Goal: Task Accomplishment & Management: Use online tool/utility

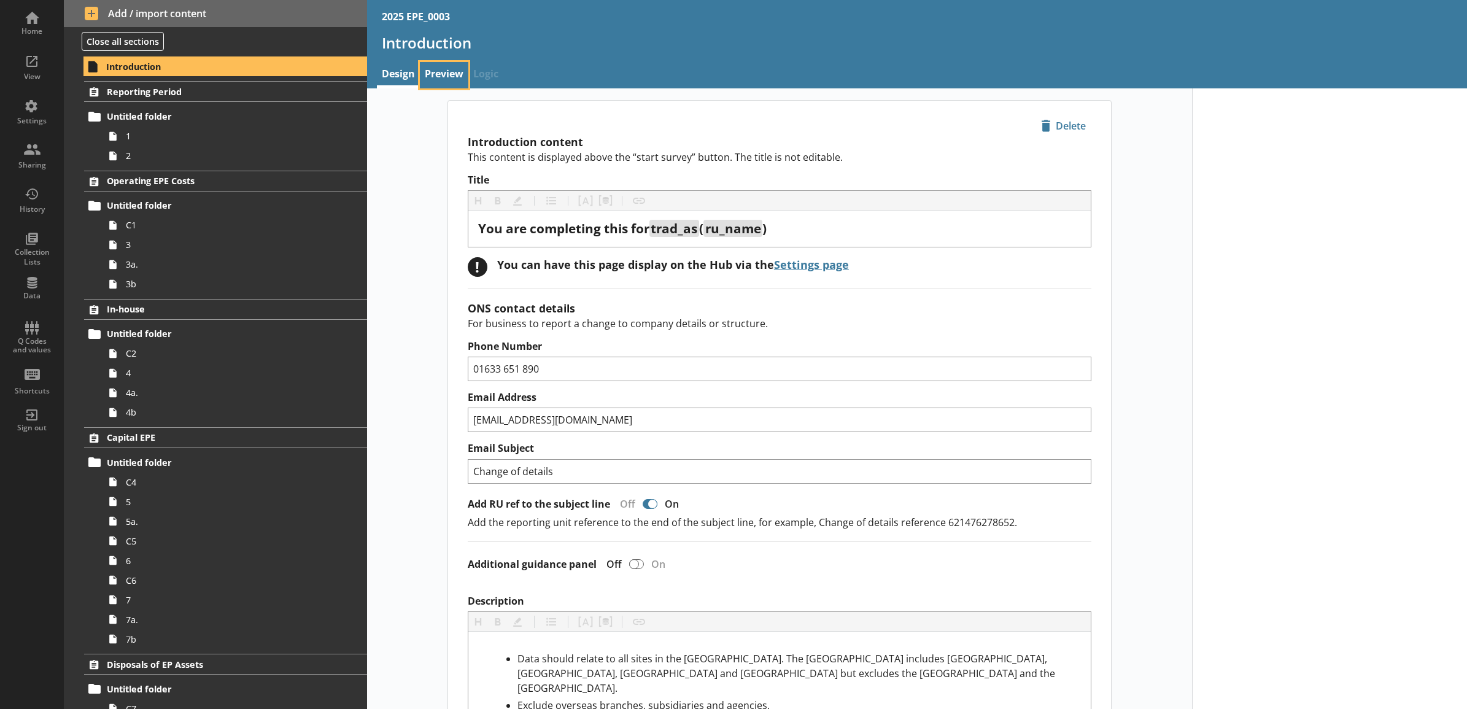
click at [434, 80] on link "Preview" at bounding box center [444, 75] width 48 height 26
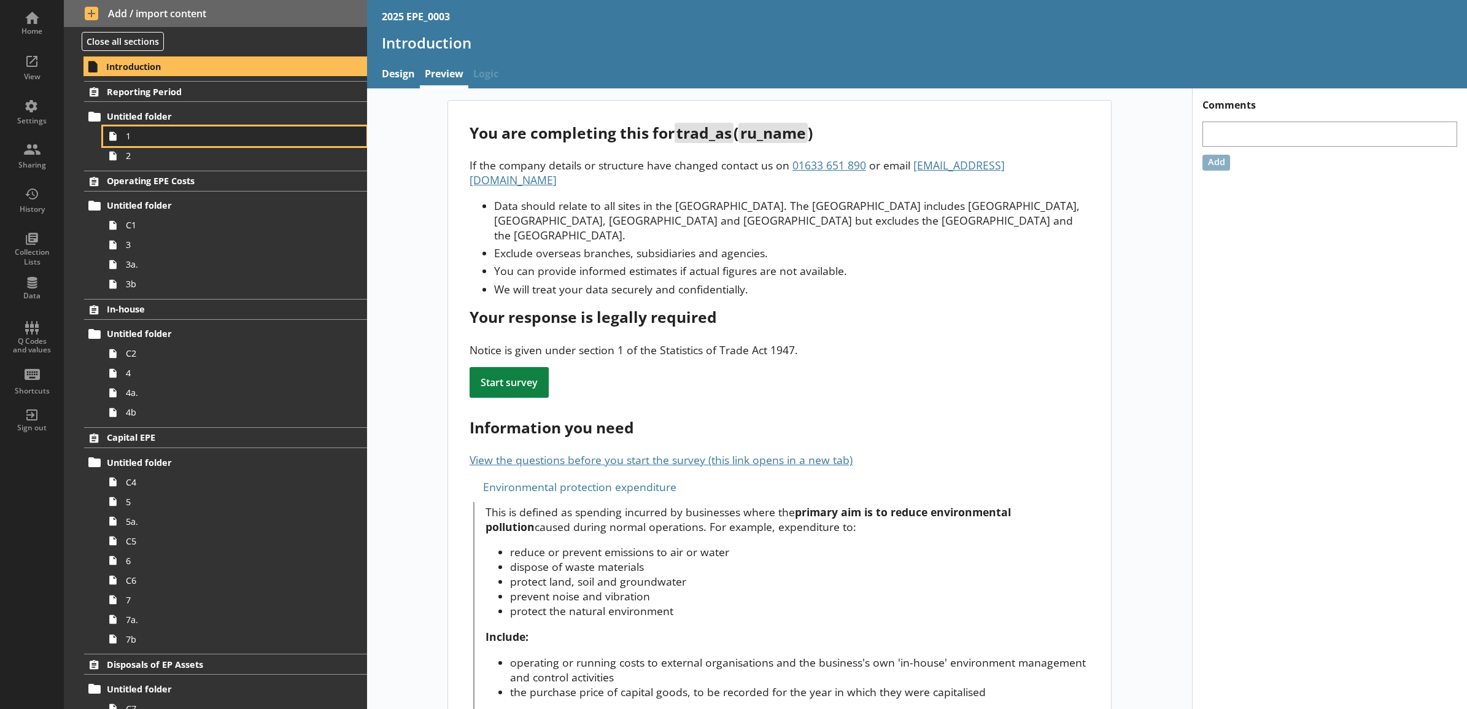
click at [250, 143] on link "1" at bounding box center [234, 136] width 263 height 20
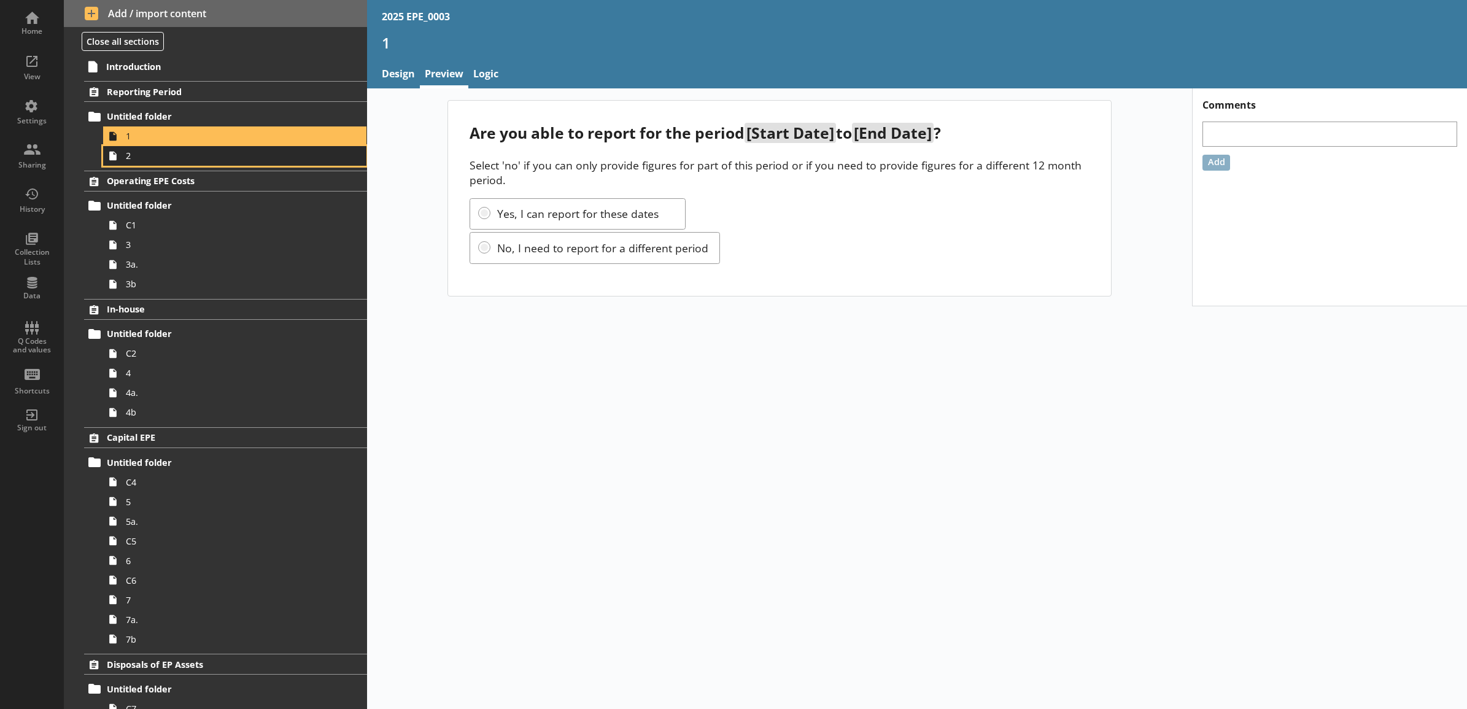
click at [252, 149] on link "2" at bounding box center [234, 156] width 263 height 20
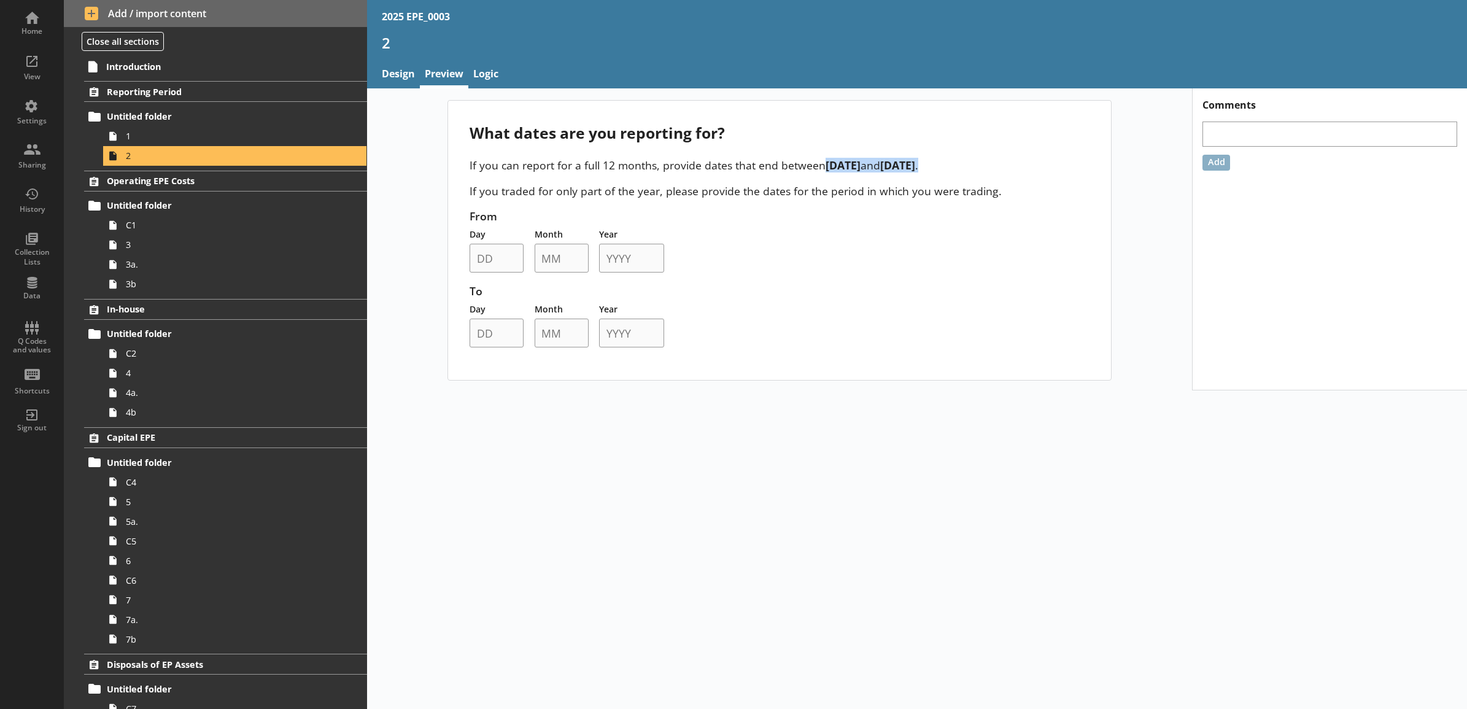
drag, startPoint x: 977, startPoint y: 171, endPoint x: 821, endPoint y: 169, distance: 156.5
click at [821, 169] on p "If you can report for a full 12 months, provide dates that end between [DATE] a…" at bounding box center [779, 165] width 619 height 15
drag, startPoint x: 821, startPoint y: 169, endPoint x: 915, endPoint y: 238, distance: 116.9
click at [915, 238] on div "From Day Month Year To Day Month Year" at bounding box center [779, 278] width 619 height 139
click at [143, 63] on span "Introduction" at bounding box center [209, 67] width 206 height 12
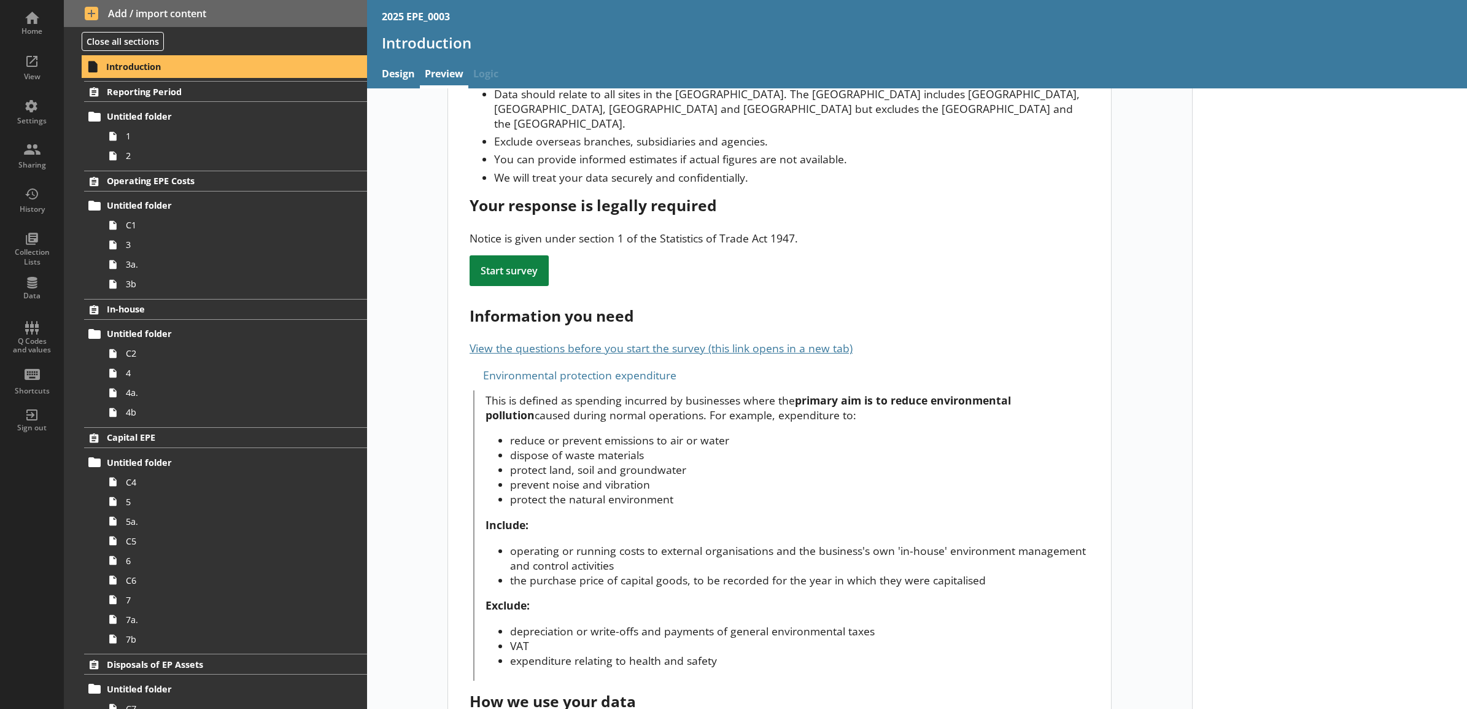
scroll to position [75, 0]
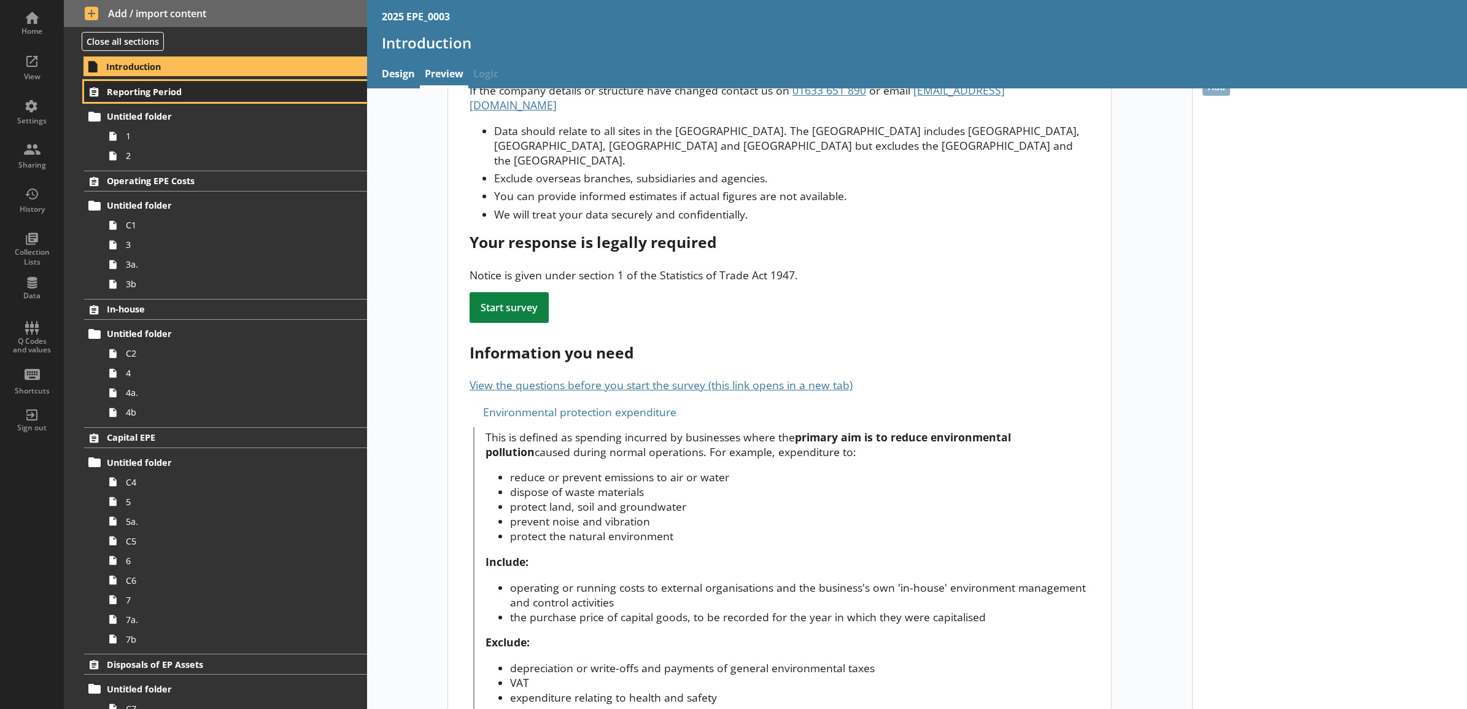
click at [233, 88] on span "Reporting Period" at bounding box center [209, 92] width 205 height 12
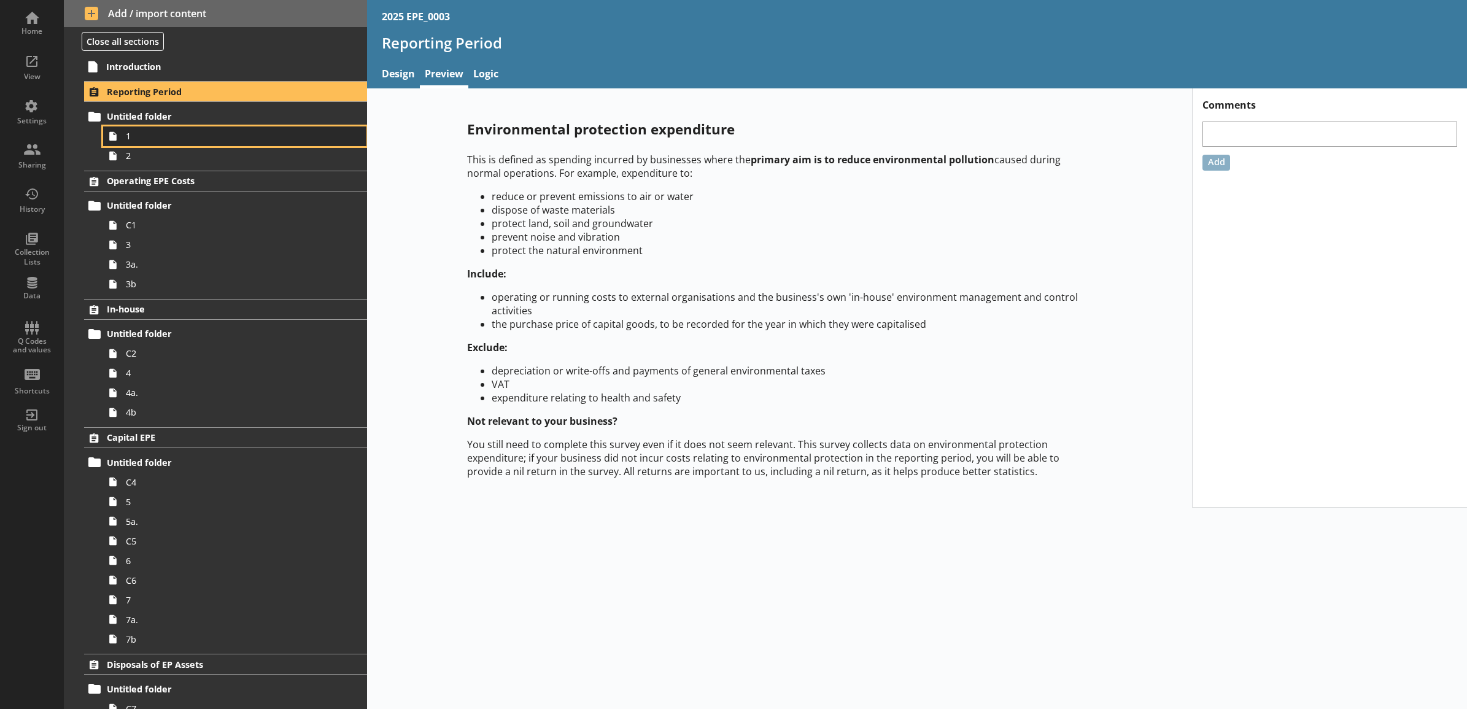
click at [234, 139] on span "1" at bounding box center [221, 136] width 191 height 12
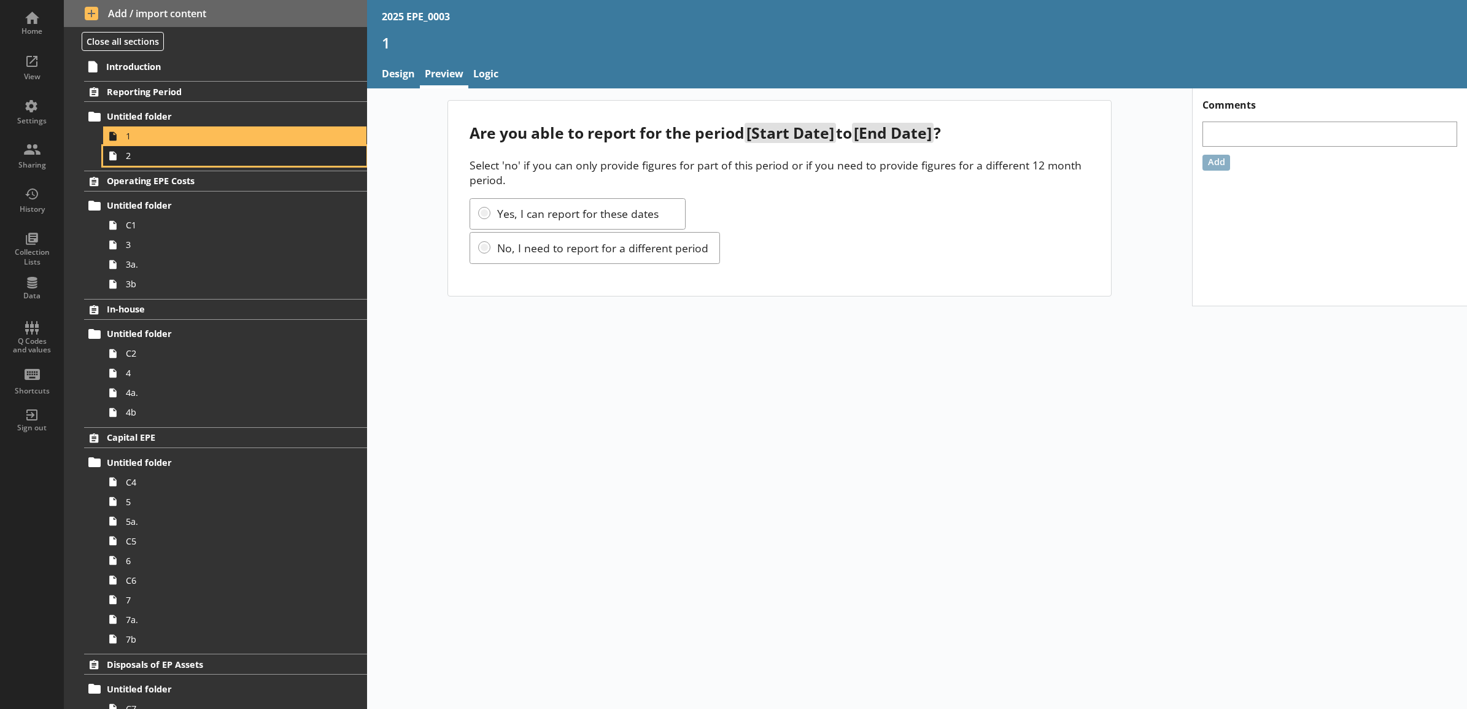
click at [231, 152] on span "2" at bounding box center [221, 156] width 191 height 12
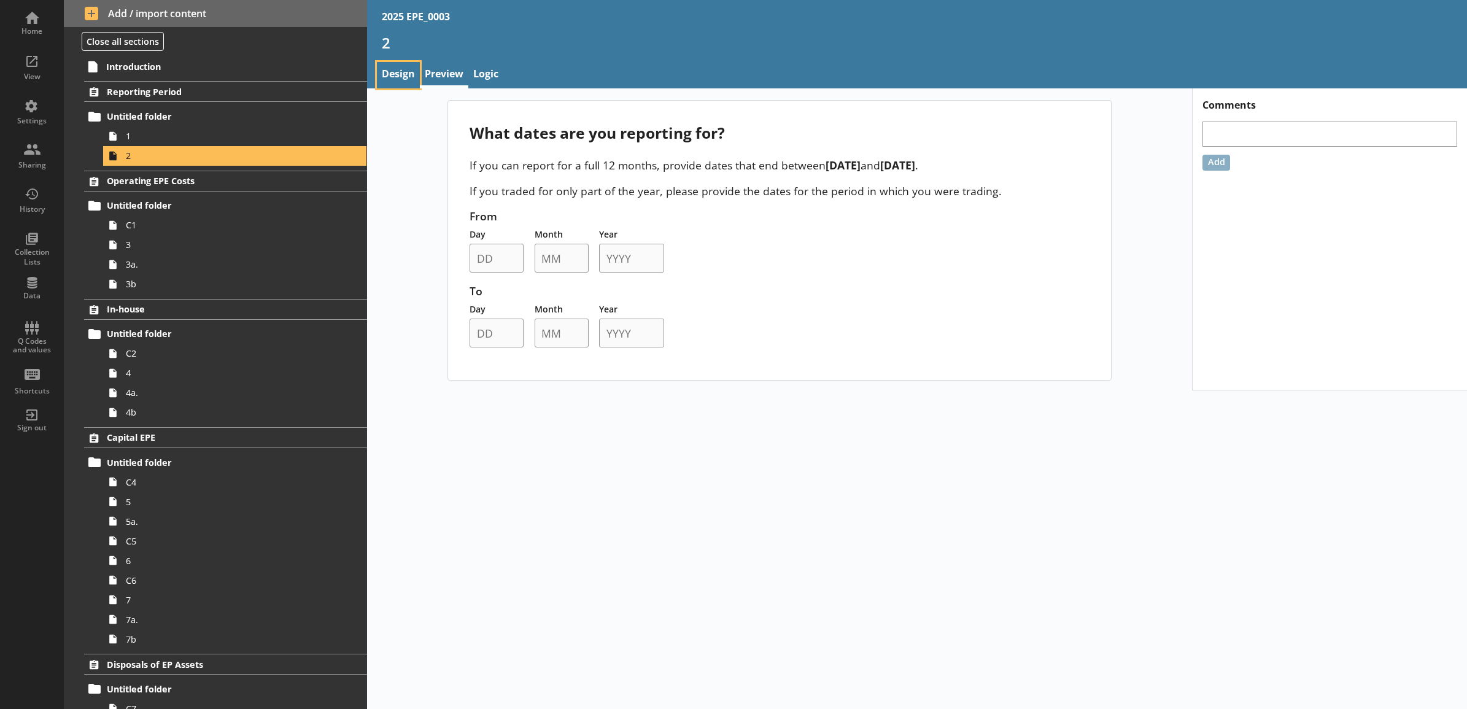
click at [396, 84] on link "Design" at bounding box center [398, 75] width 43 height 26
type textarea "x"
select select "ref_p_end_date"
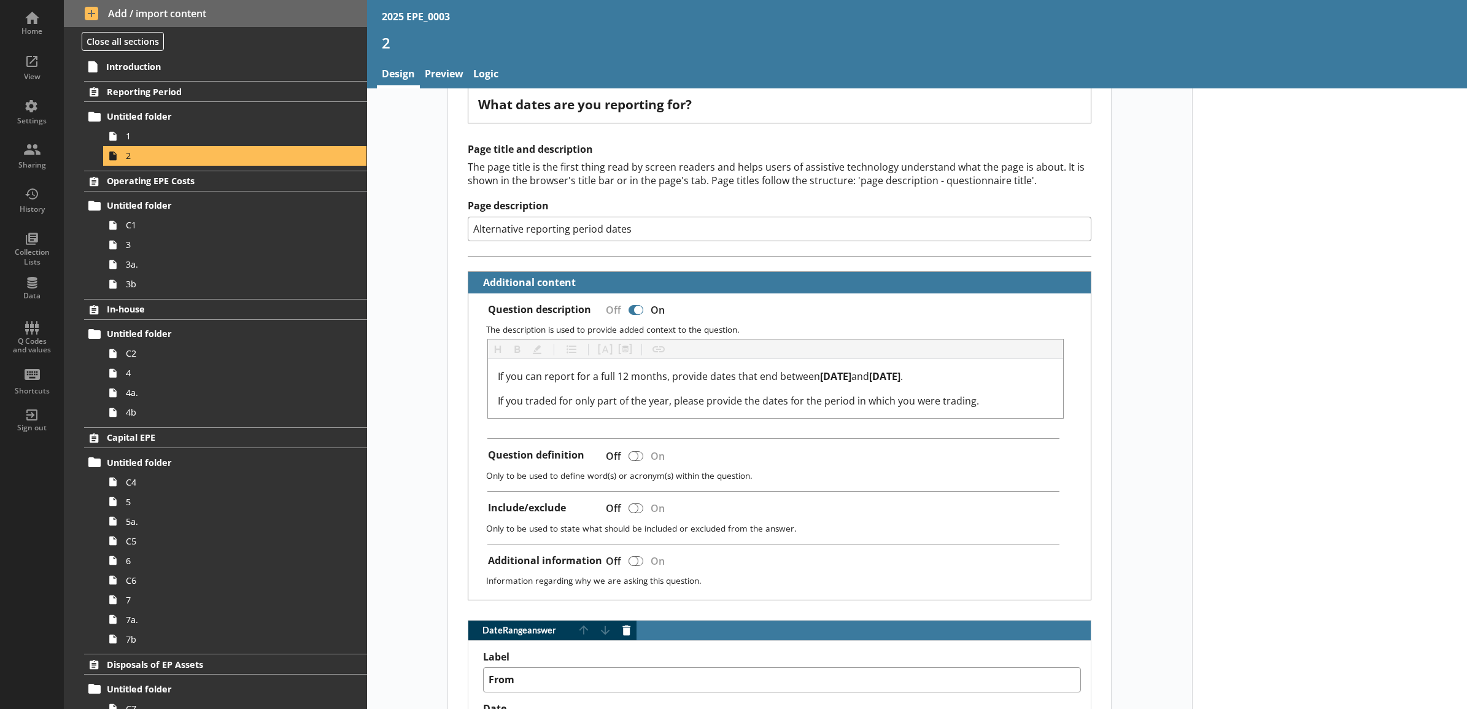
type textarea "x"
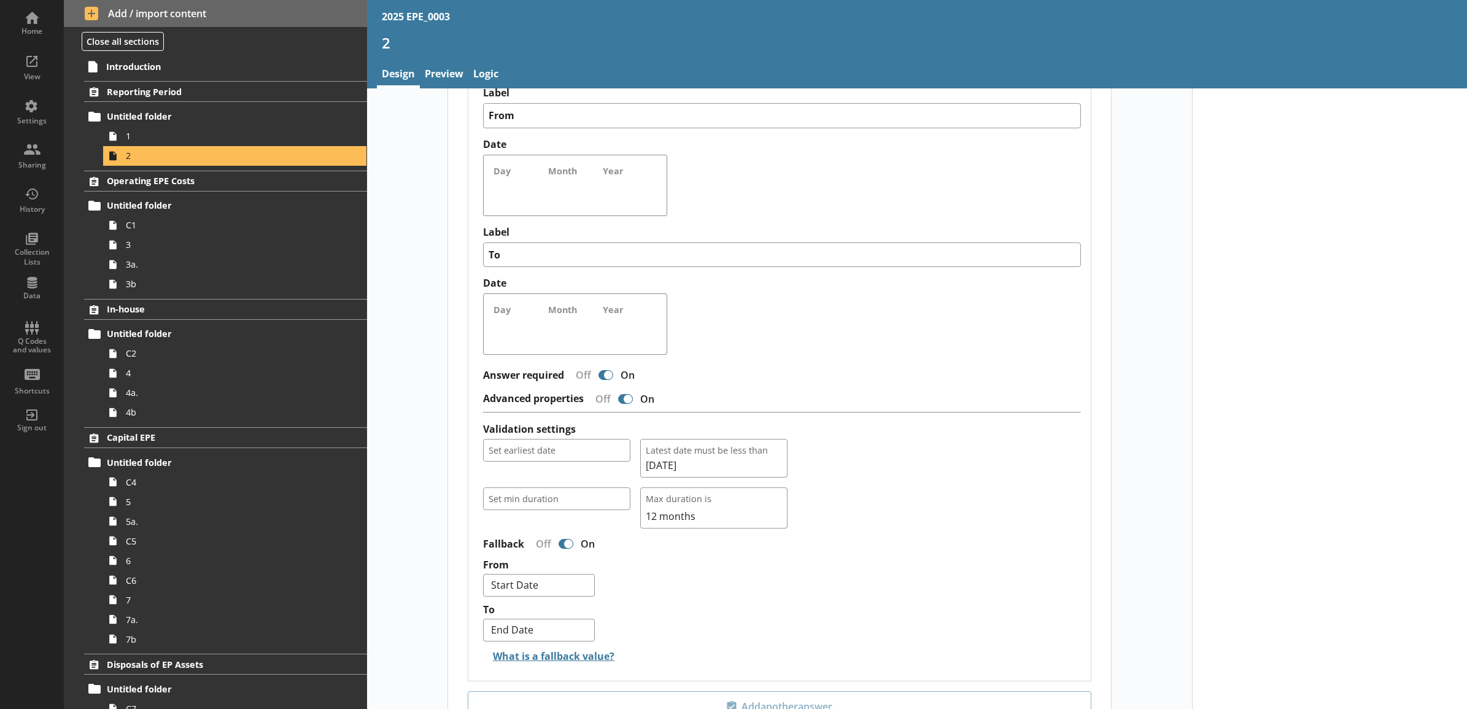
scroll to position [767, 0]
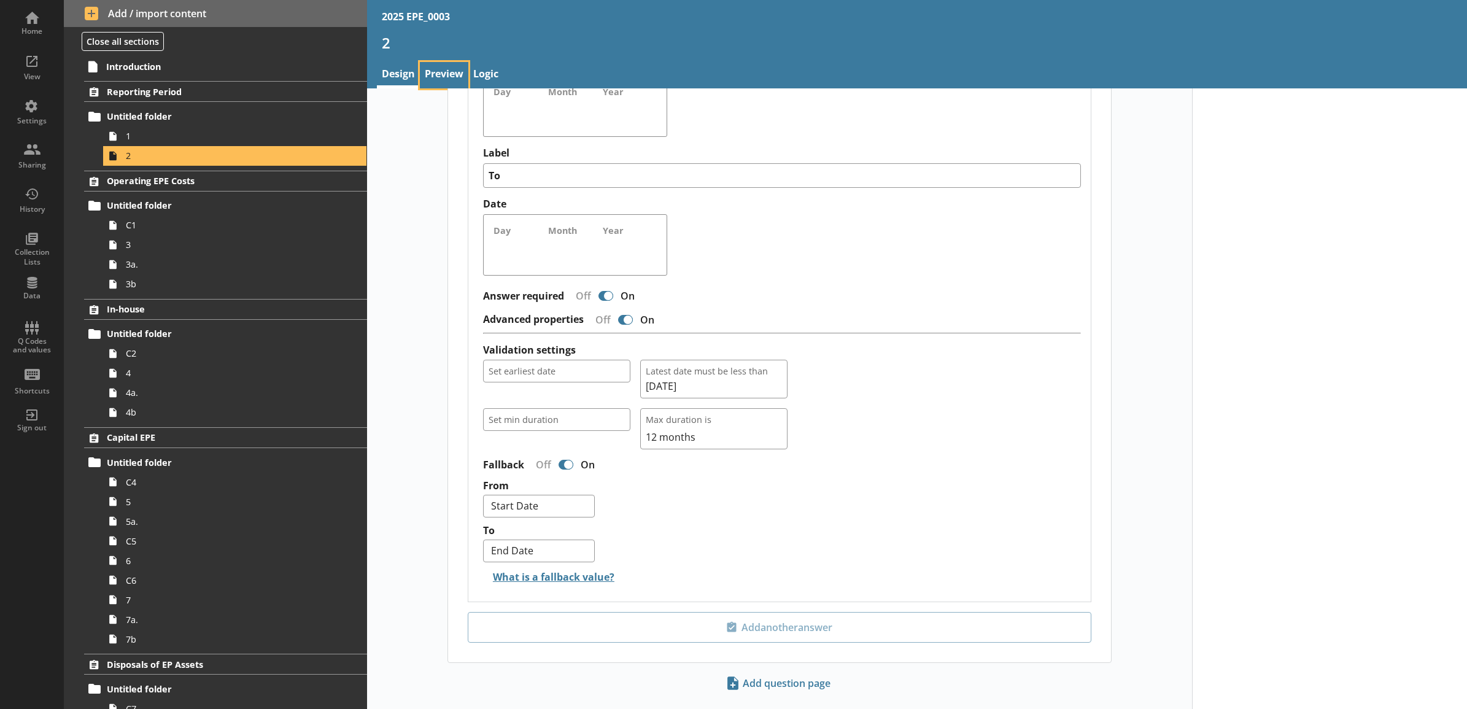
click at [442, 83] on link "Preview" at bounding box center [444, 75] width 48 height 26
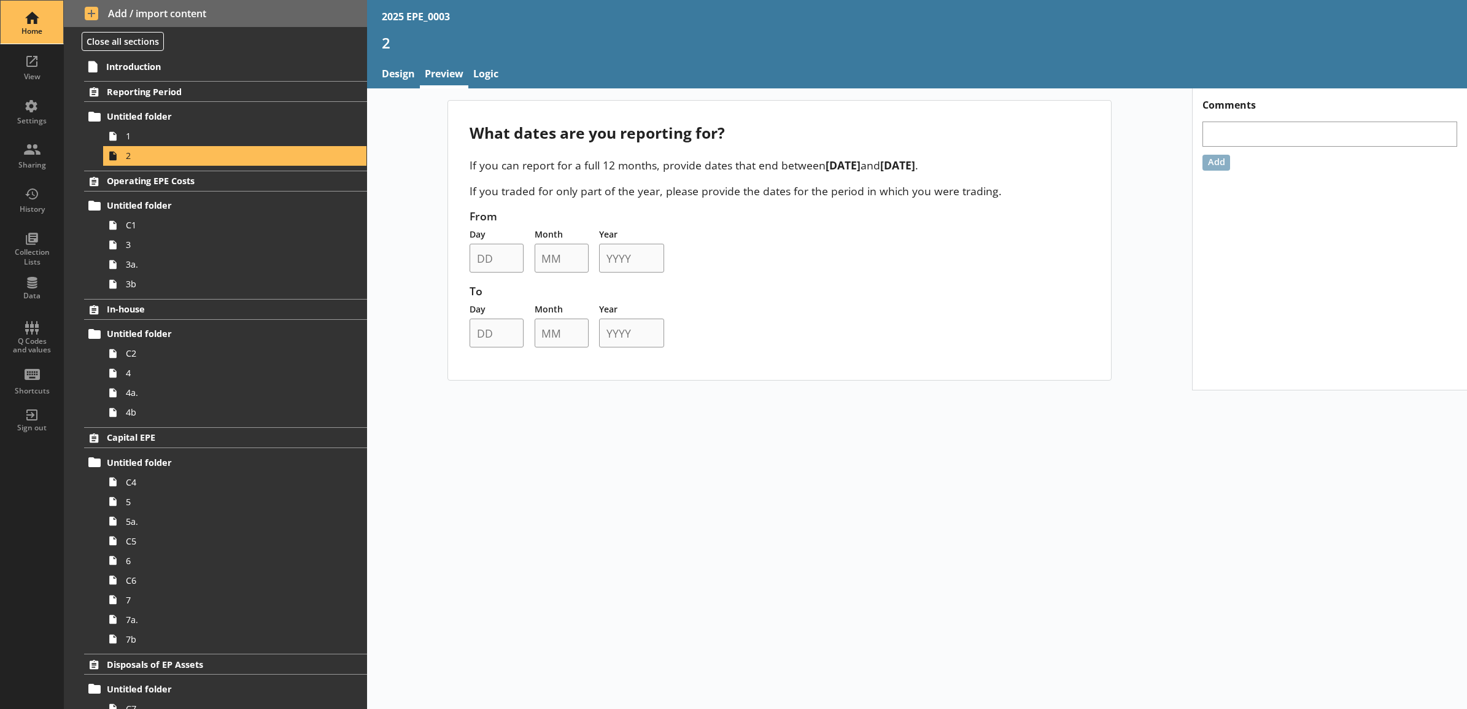
click at [32, 21] on div "Home" at bounding box center [31, 22] width 43 height 43
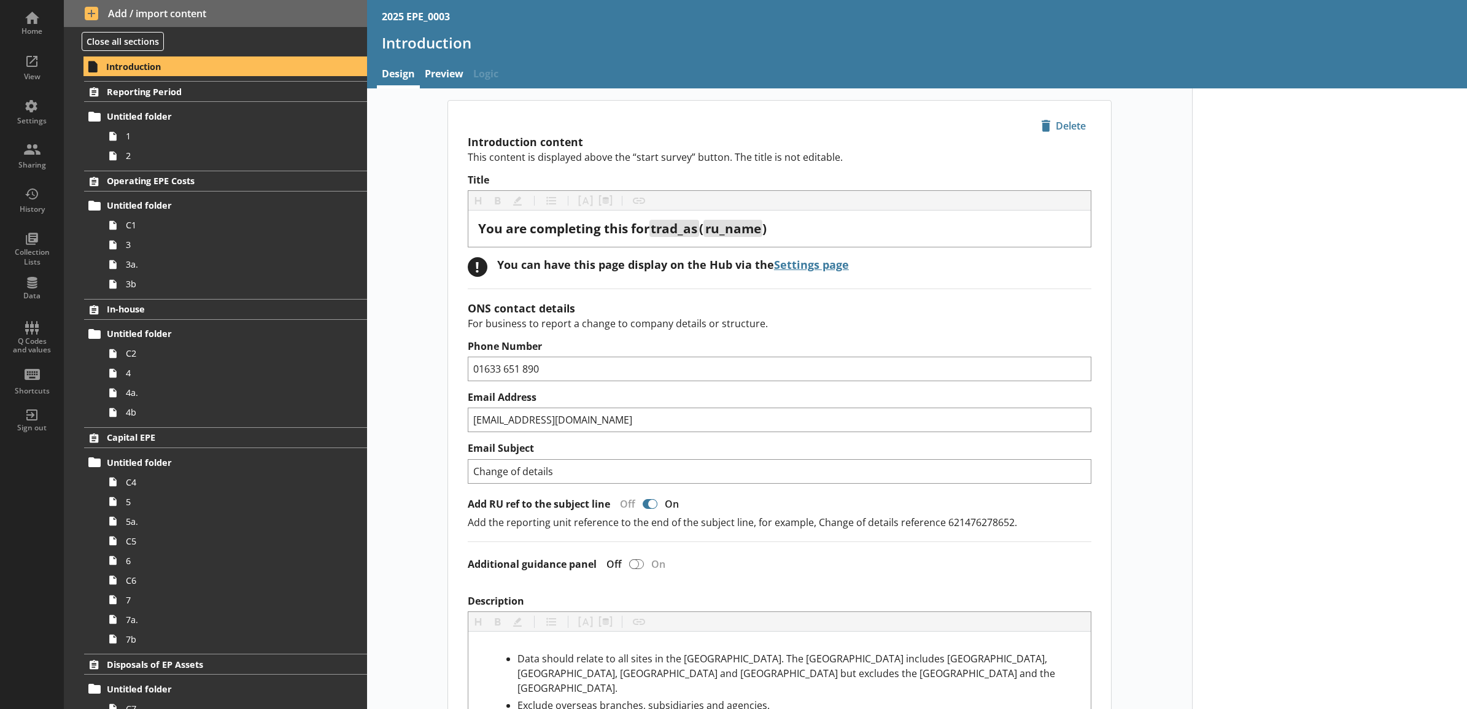
click at [31, 75] on div "View" at bounding box center [31, 77] width 43 height 10
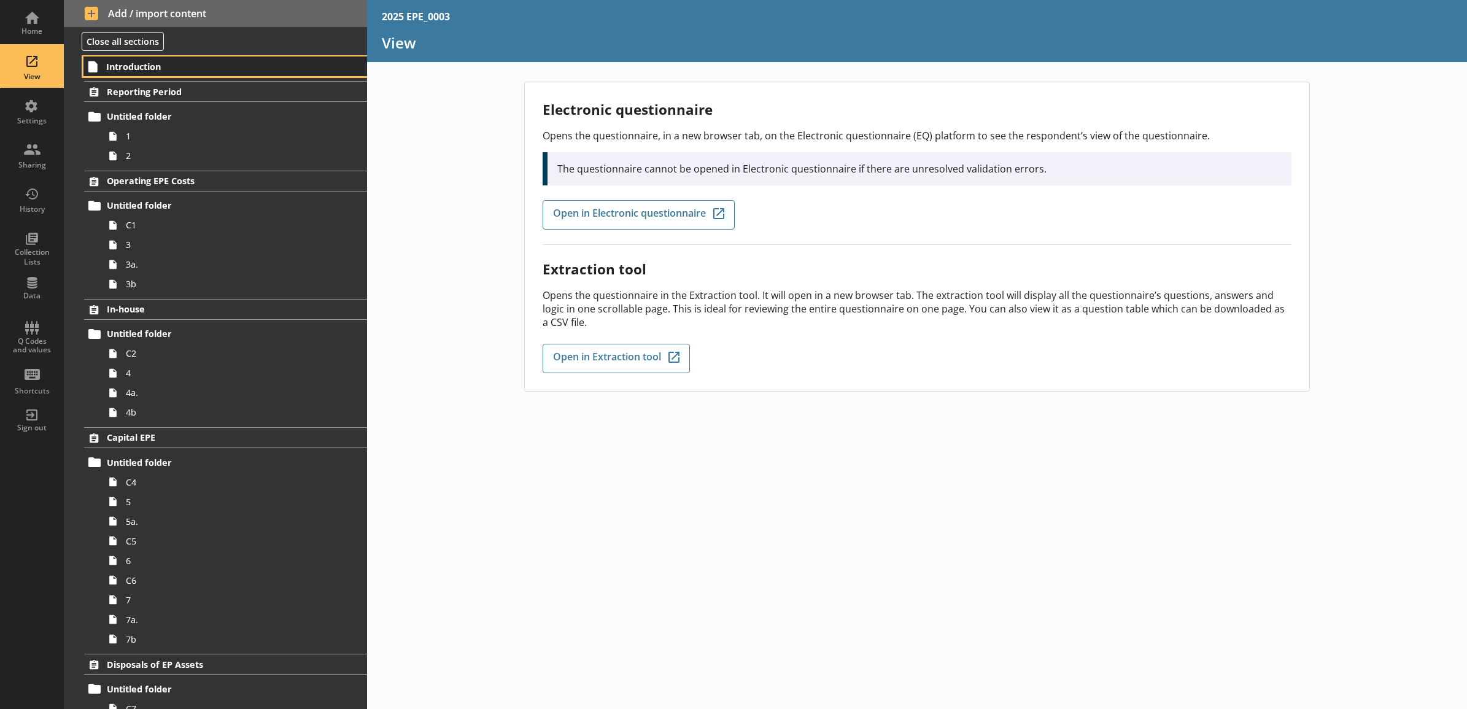
click at [155, 72] on span "Introduction" at bounding box center [209, 67] width 206 height 12
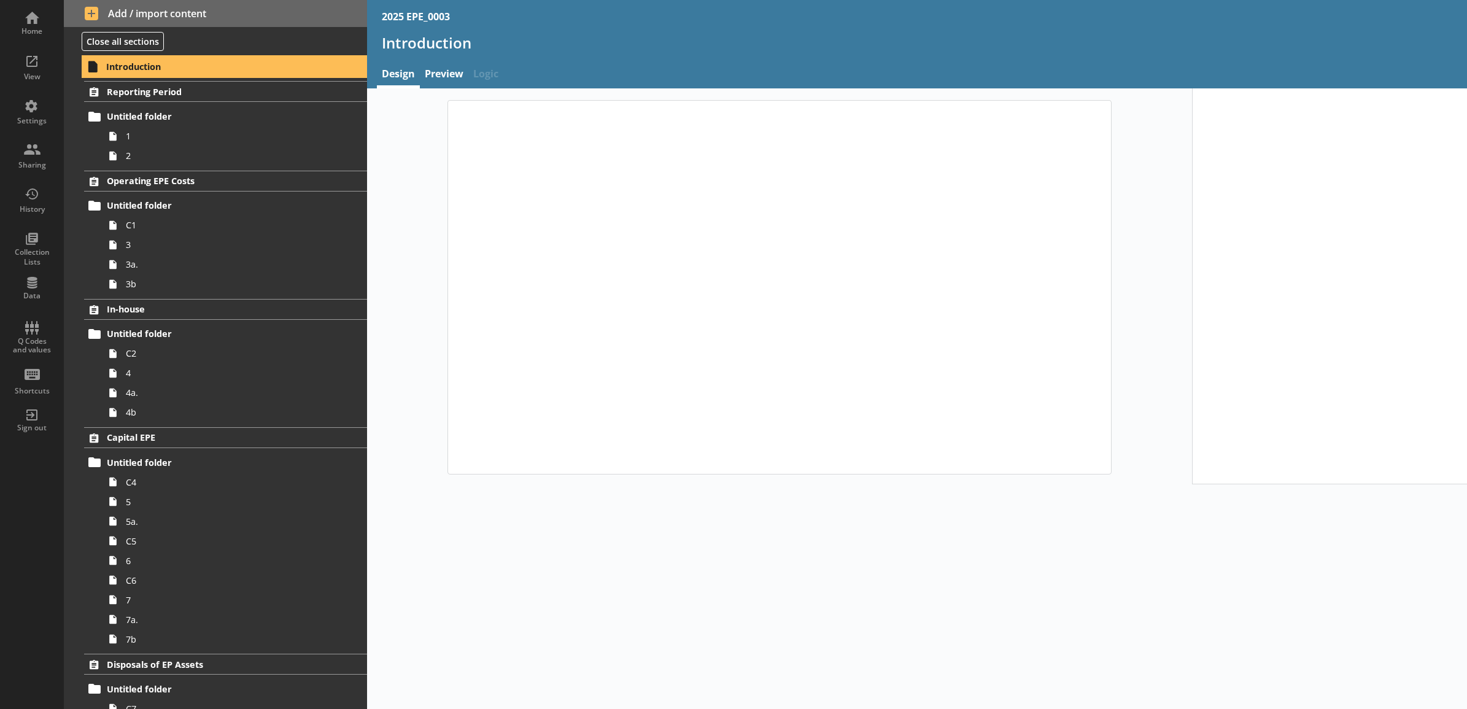
type textarea "x"
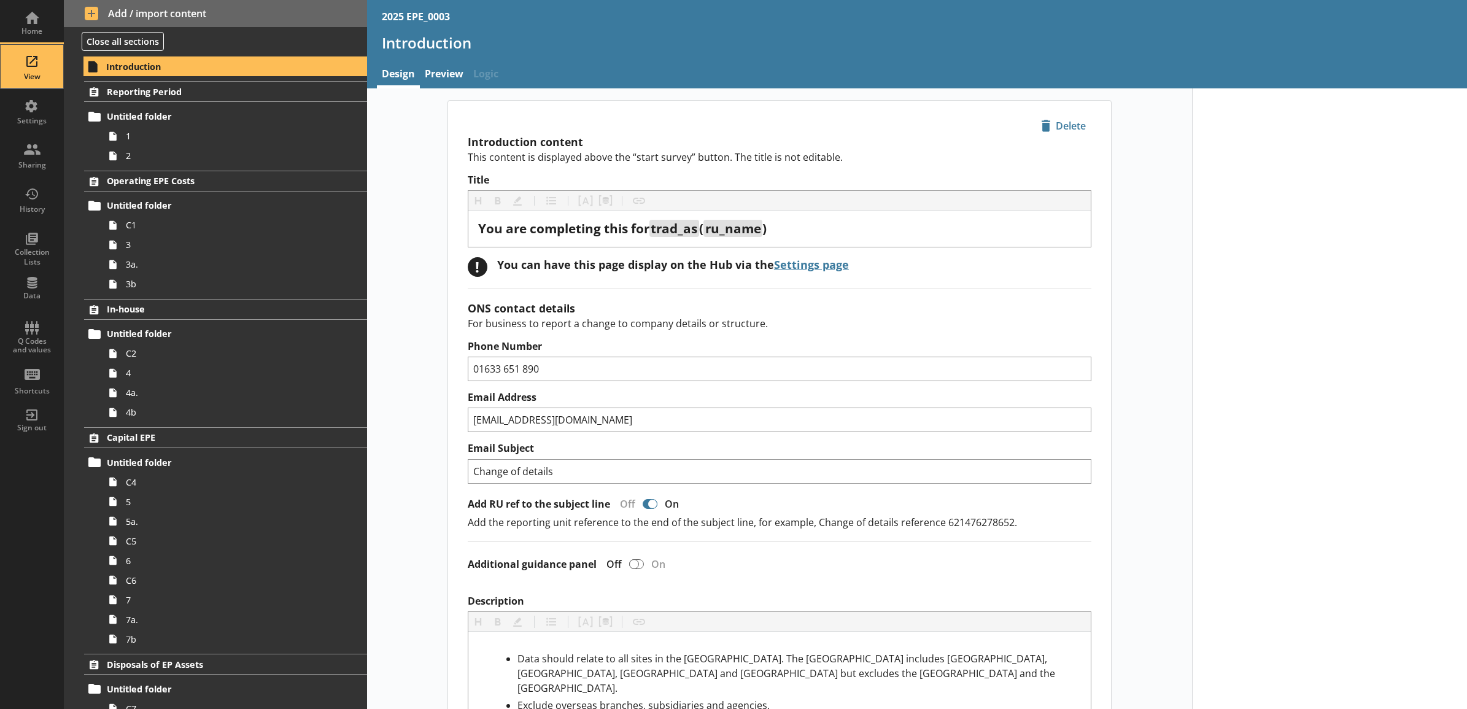
click at [34, 74] on div "View" at bounding box center [31, 77] width 43 height 10
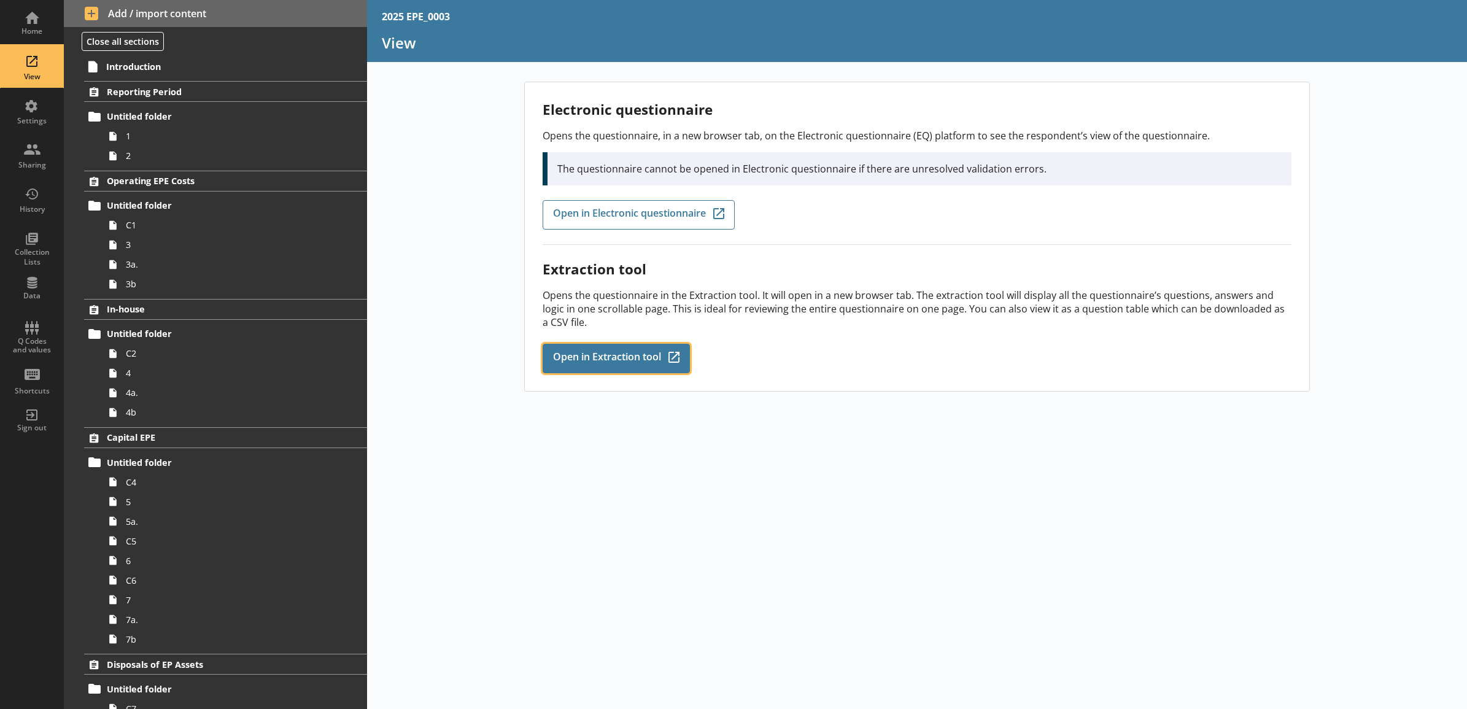
click at [591, 362] on span "Open in Extraction tool" at bounding box center [607, 359] width 108 height 14
click at [31, 109] on div "Settings" at bounding box center [31, 110] width 43 height 43
